Goal: Task Accomplishment & Management: Complete application form

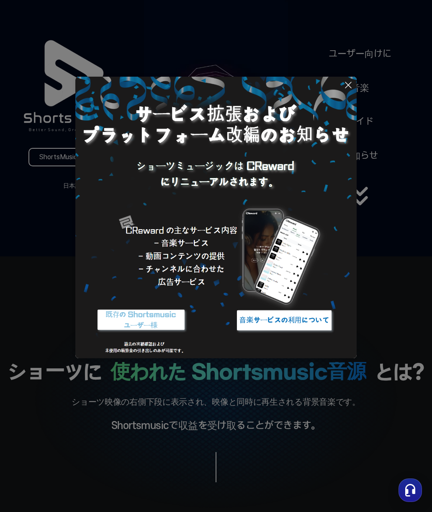
click at [348, 84] on icon at bounding box center [349, 85] width 10 height 10
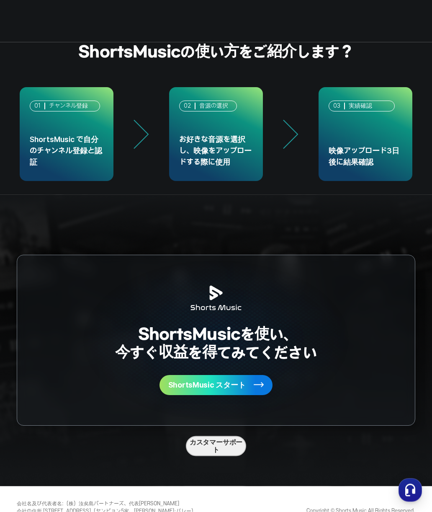
scroll to position [1888, 0]
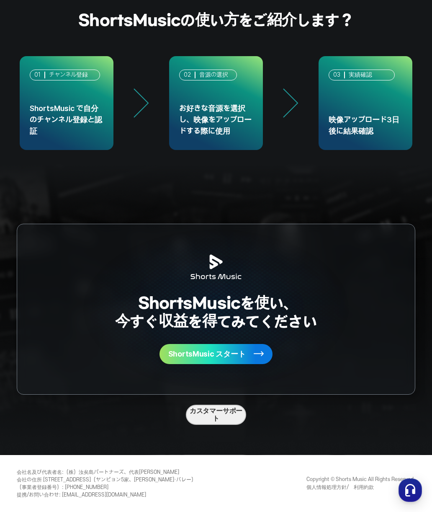
click at [255, 349] on rect at bounding box center [259, 354] width 10 height 10
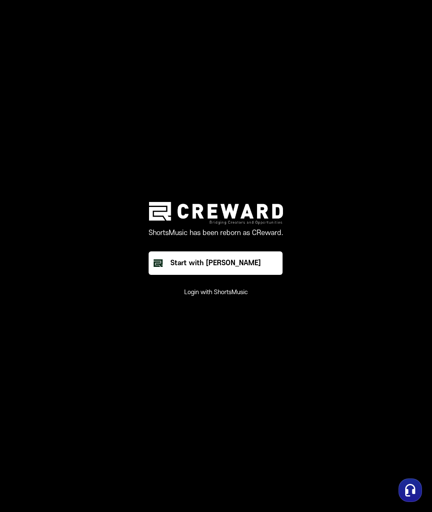
click at [261, 263] on button "Start with [PERSON_NAME]" at bounding box center [216, 262] width 134 height 23
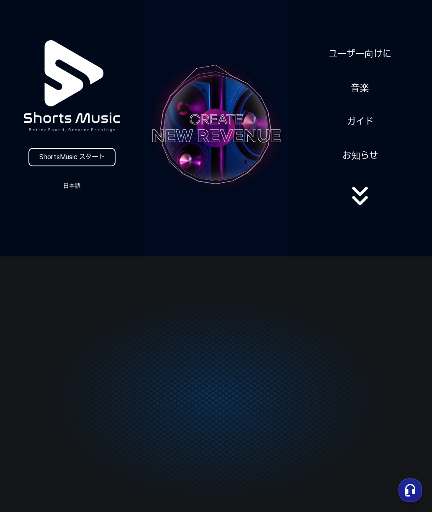
scroll to position [1613, 0]
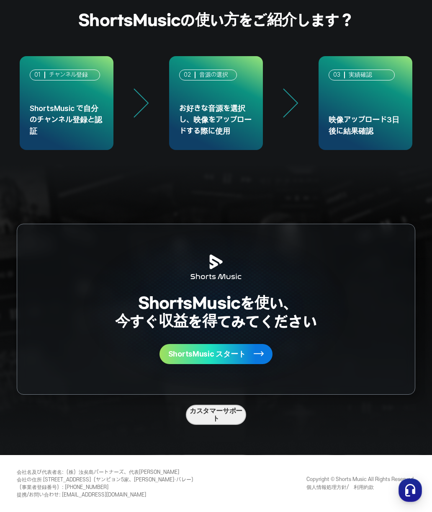
click at [254, 349] on rect at bounding box center [259, 354] width 10 height 10
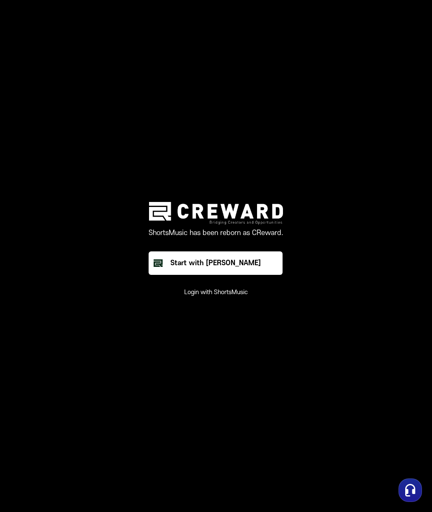
click at [271, 258] on button "Start with [PERSON_NAME]" at bounding box center [216, 262] width 134 height 23
